Goal: Communication & Community: Share content

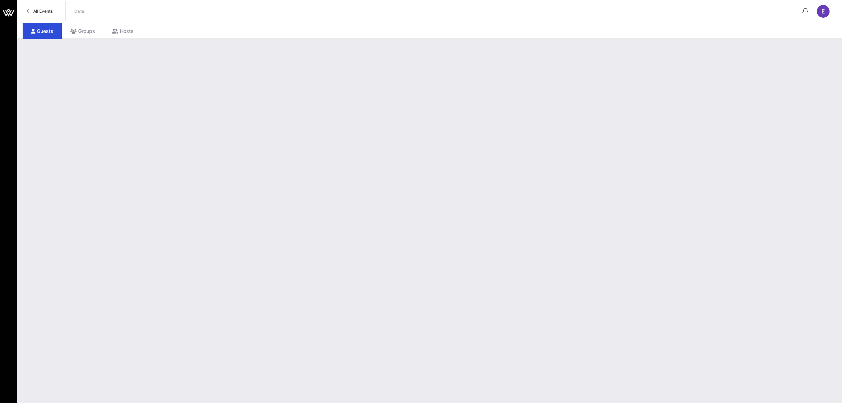
click at [45, 9] on span "All Events" at bounding box center [42, 10] width 19 height 5
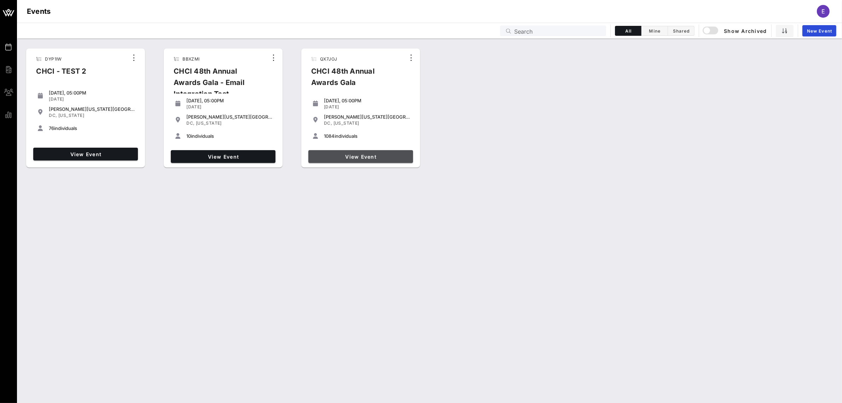
click at [363, 158] on span "View Event" at bounding box center [360, 157] width 99 height 6
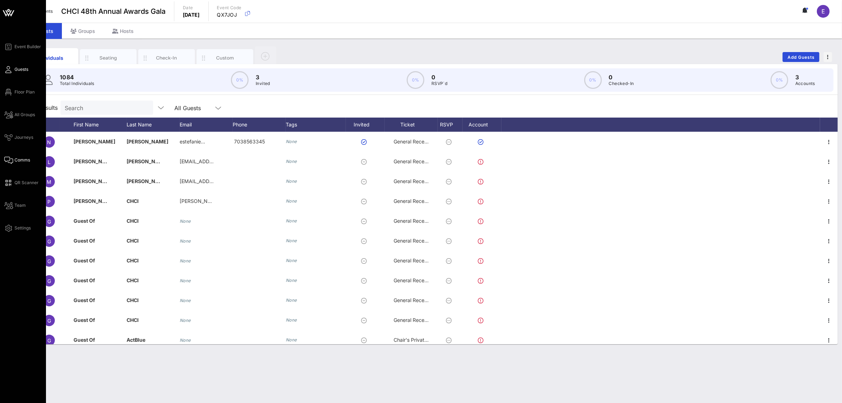
click at [28, 159] on span "Comms" at bounding box center [23, 160] width 16 height 6
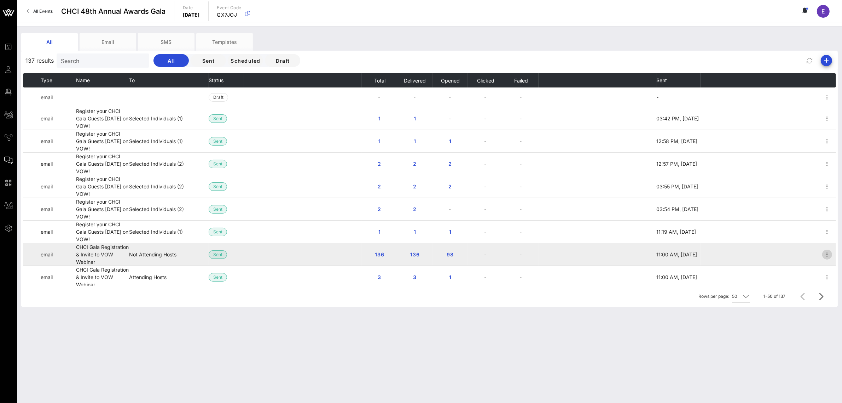
click at [823, 257] on icon "button" at bounding box center [827, 254] width 8 height 8
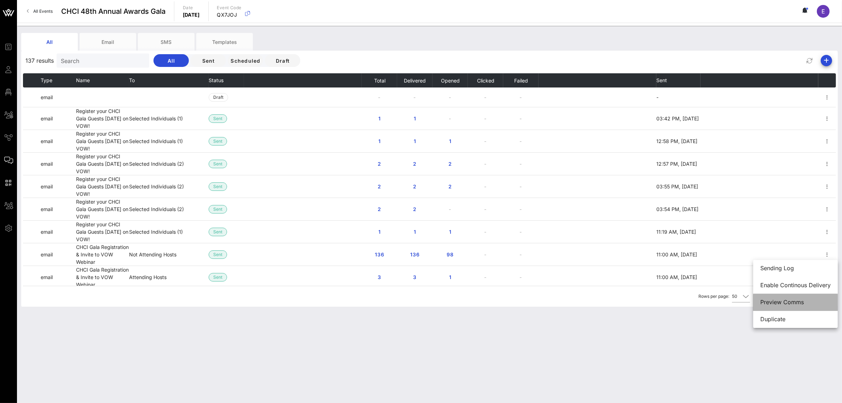
click at [785, 303] on div "Preview Comms" at bounding box center [796, 302] width 70 height 7
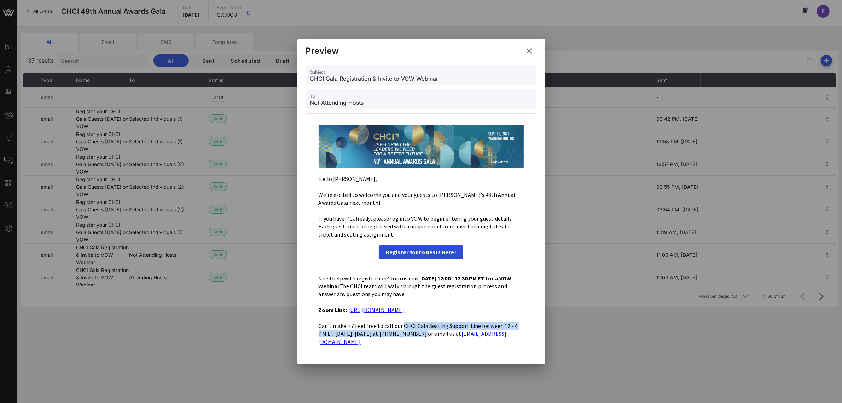
drag, startPoint x: 400, startPoint y: 330, endPoint x: 405, endPoint y: 337, distance: 8.8
click at [405, 337] on p "Can't make it? Feel free to call our CHCI Gala Seating Support Line between 12 …" at bounding box center [421, 334] width 205 height 24
copy p "CHCI Gala Seating Support Line between 12 - 4 PM ET [DATE]-[DATE] at [PHONE_NUM…"
click at [529, 54] on icon at bounding box center [530, 51] width 10 height 8
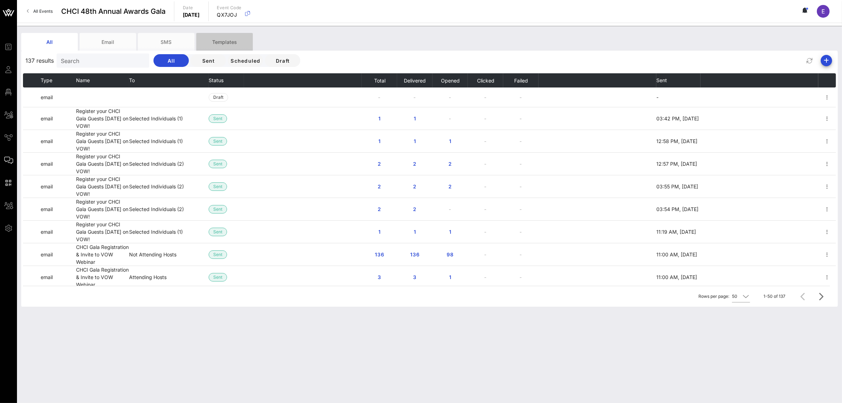
click at [223, 44] on div "Templates" at bounding box center [224, 42] width 57 height 18
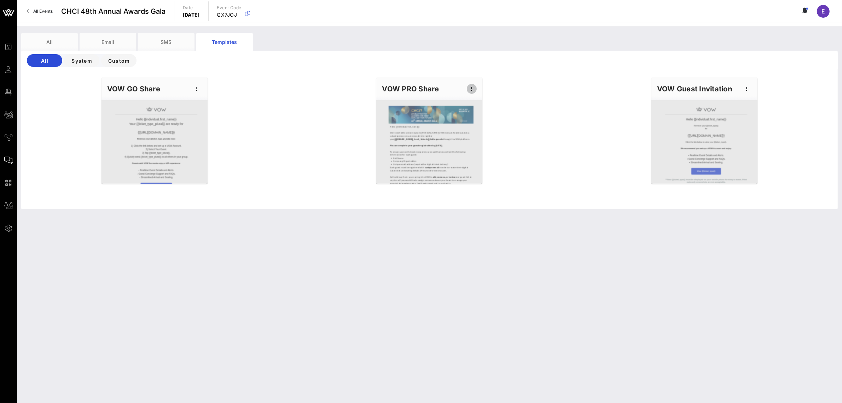
click at [471, 89] on icon "button" at bounding box center [472, 89] width 8 height 8
click at [479, 103] on div "Edit" at bounding box center [483, 101] width 18 height 6
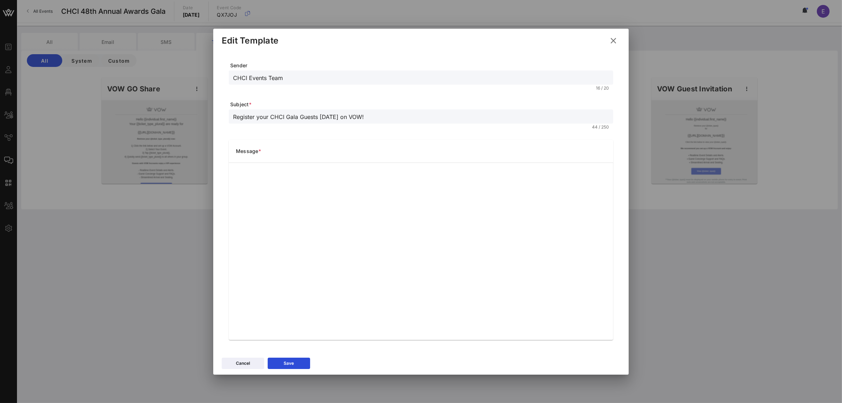
click at [510, 112] on input "Register your CHCI Gala Guests [DATE] on VOW!" at bounding box center [421, 116] width 376 height 9
click at [291, 363] on icon at bounding box center [289, 363] width 5 height 4
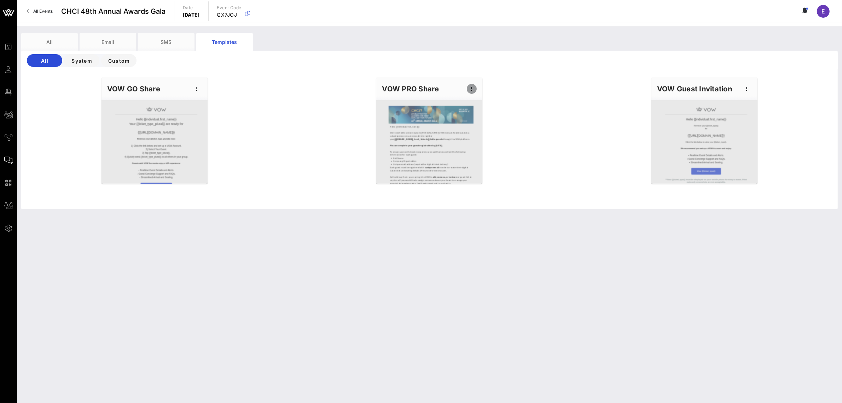
click at [472, 87] on icon "button" at bounding box center [472, 89] width 8 height 8
click at [480, 103] on div "Edit" at bounding box center [483, 101] width 18 height 6
type input "CHCI Events Team"
type input "Register your CHCI Gala Guests [DATE] on VOW!"
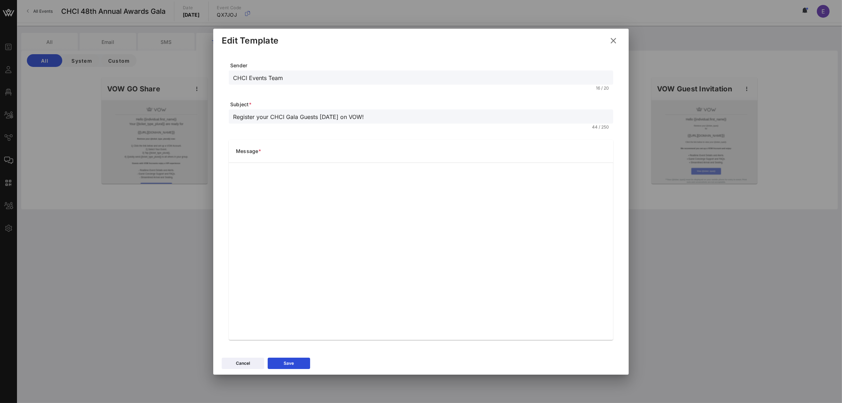
click at [613, 40] on icon at bounding box center [614, 40] width 10 height 8
